Goal: Information Seeking & Learning: Learn about a topic

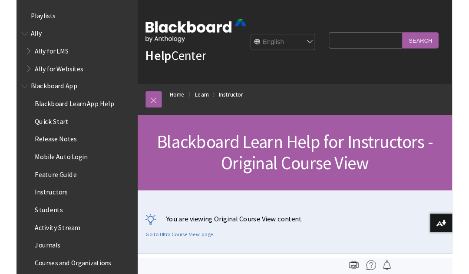
scroll to position [1055, 0]
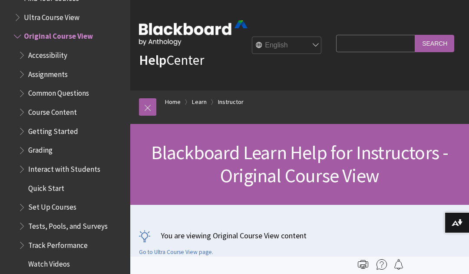
click at [363, 263] on img at bounding box center [363, 264] width 10 height 10
click at [379, 264] on img at bounding box center [382, 264] width 10 height 10
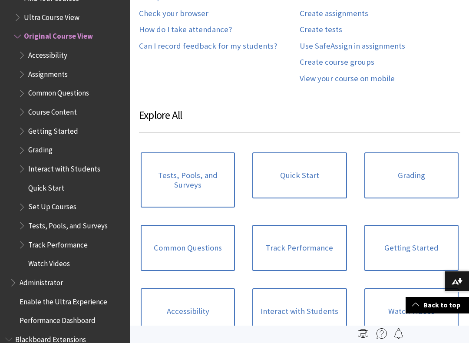
scroll to position [582, 0]
click at [316, 176] on link "Quick Start" at bounding box center [300, 176] width 94 height 46
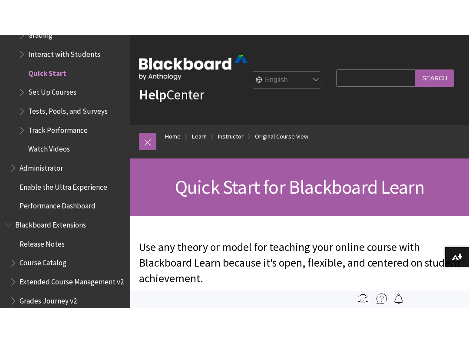
scroll to position [10, 0]
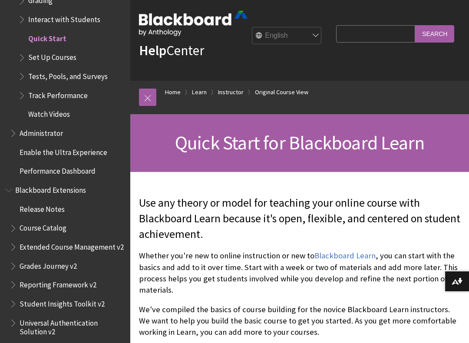
click at [351, 253] on link "Blackboard Learn" at bounding box center [345, 256] width 61 height 10
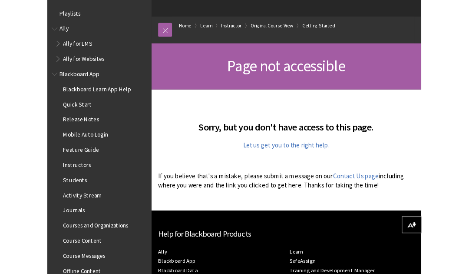
scroll to position [74, 0]
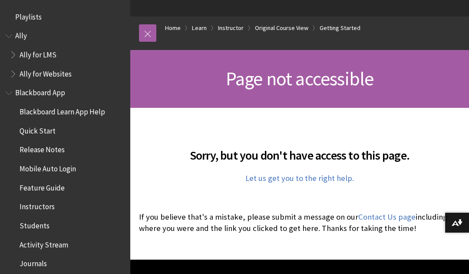
click at [343, 176] on link "Let us get you to the right help." at bounding box center [300, 178] width 109 height 10
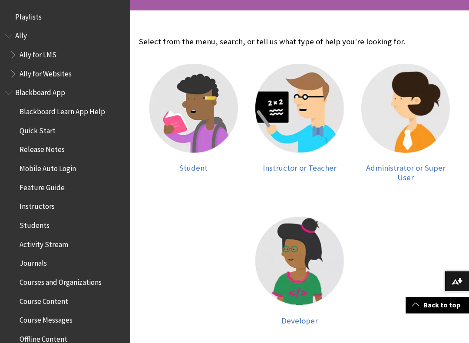
scroll to position [173, 0]
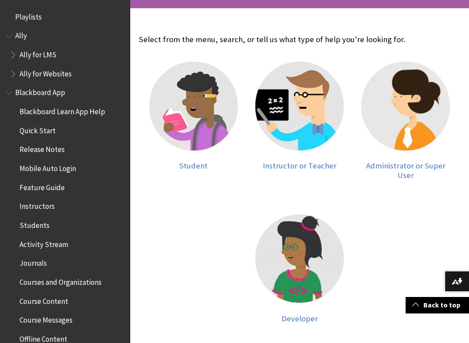
click at [200, 166] on span "Student" at bounding box center [194, 166] width 28 height 10
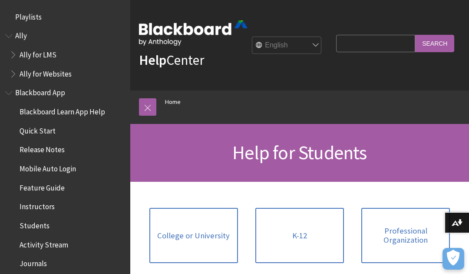
click at [217, 238] on span "College or University" at bounding box center [193, 236] width 73 height 10
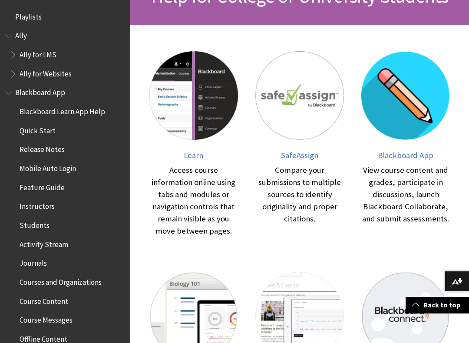
scroll to position [156, 0]
click at [196, 156] on span "Learn" at bounding box center [194, 156] width 20 height 10
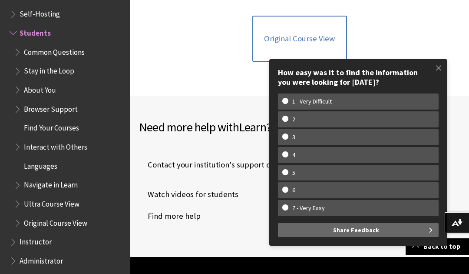
scroll to position [1070, 0]
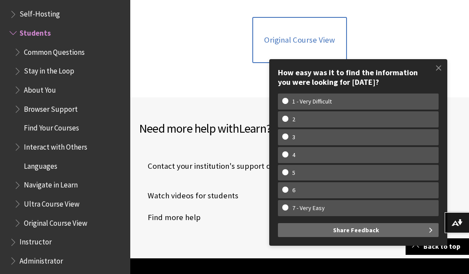
click at [439, 73] on span at bounding box center [439, 68] width 18 height 18
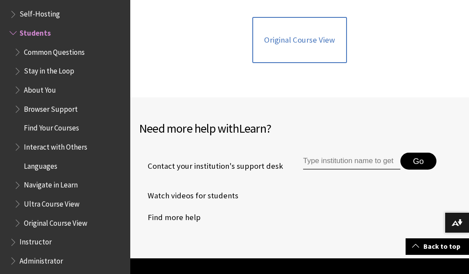
click at [312, 36] on link "Original Course View" at bounding box center [300, 40] width 94 height 46
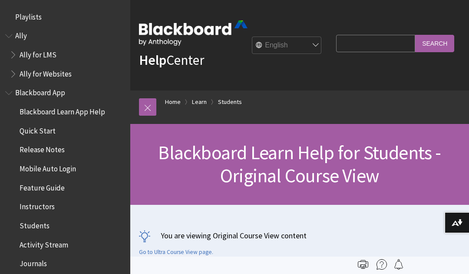
scroll to position [1011, 0]
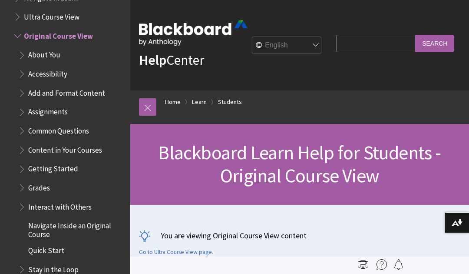
click at [236, 101] on link "Students" at bounding box center [230, 101] width 24 height 11
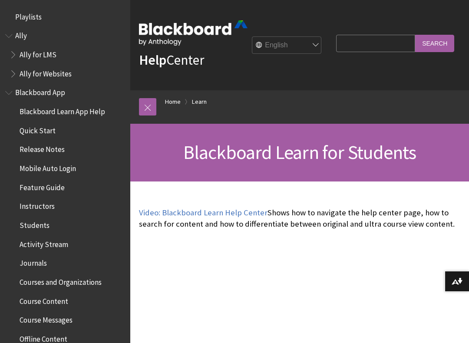
click at [175, 213] on link "Video: Blackboard Learn Help Center" at bounding box center [203, 213] width 129 height 10
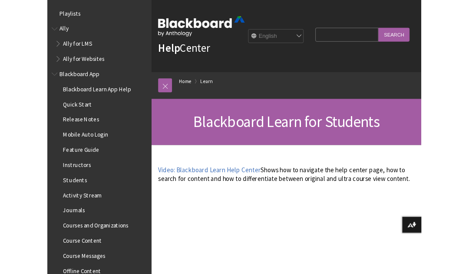
scroll to position [825, 0]
